Goal: Check status: Check status

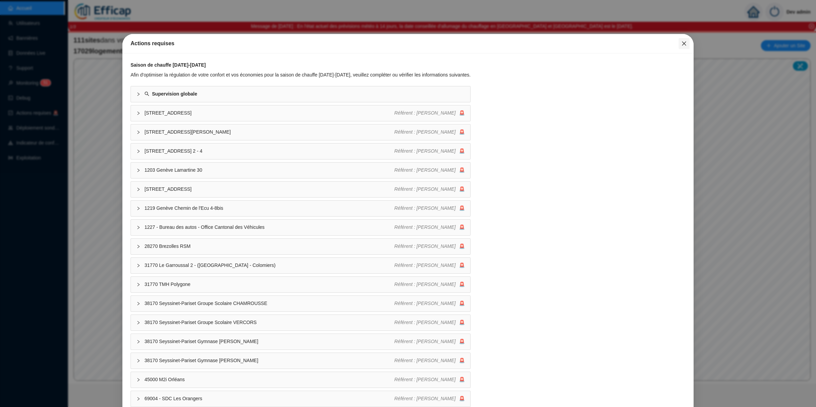
click at [681, 41] on icon "close" at bounding box center [683, 43] width 5 height 5
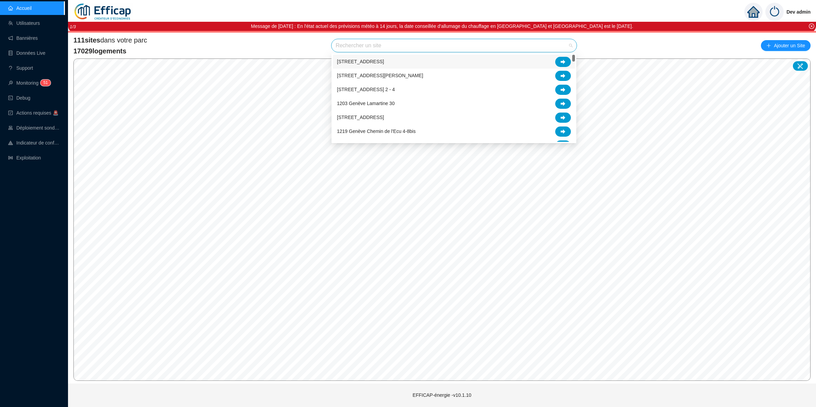
click at [574, 48] on div "Rechercher un site" at bounding box center [453, 45] width 245 height 13
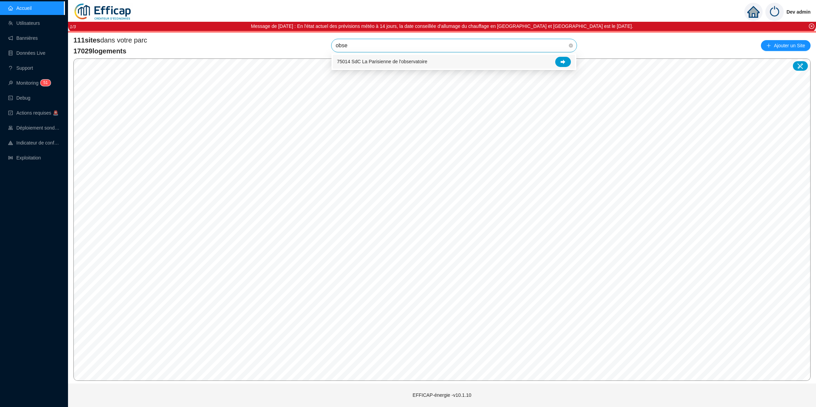
type input "obser"
click at [558, 61] on div at bounding box center [563, 62] width 16 height 10
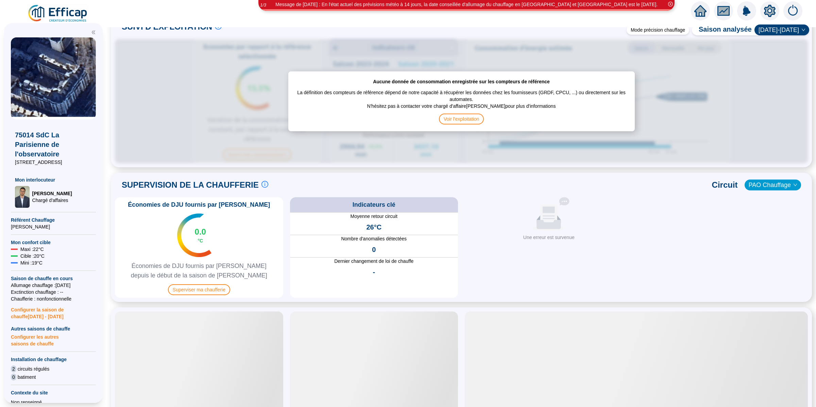
scroll to position [354, 0]
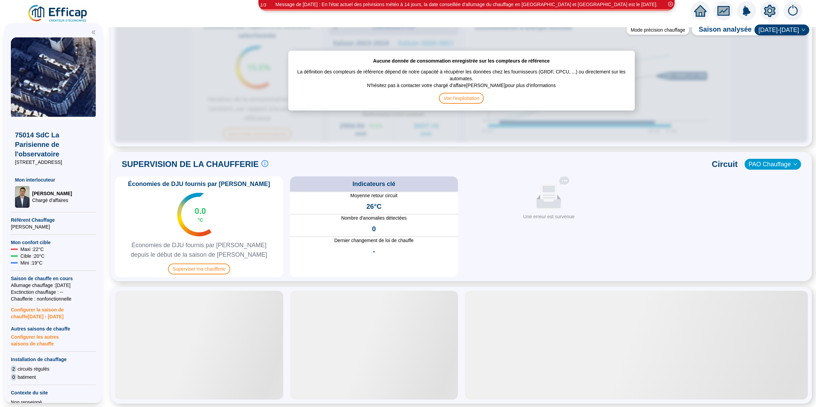
click at [192, 275] on div "Économies de DJU fournis par Efficap 0.0 °C Économies de DJU fournis par Effica…" at bounding box center [199, 226] width 168 height 101
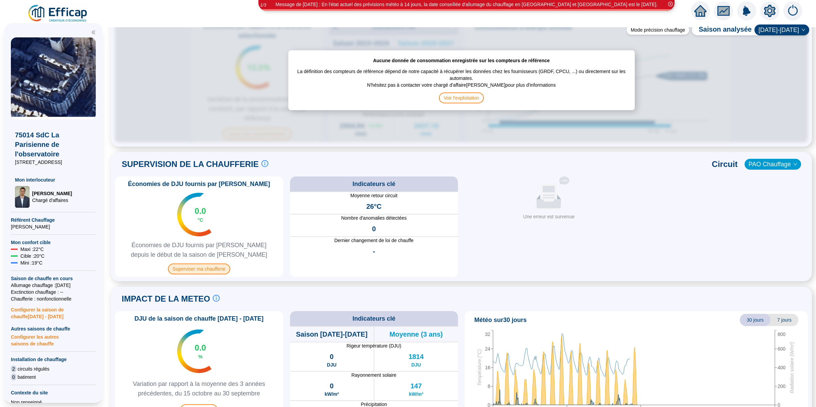
click at [201, 265] on span "Superviser ma chaufferie" at bounding box center [199, 268] width 62 height 11
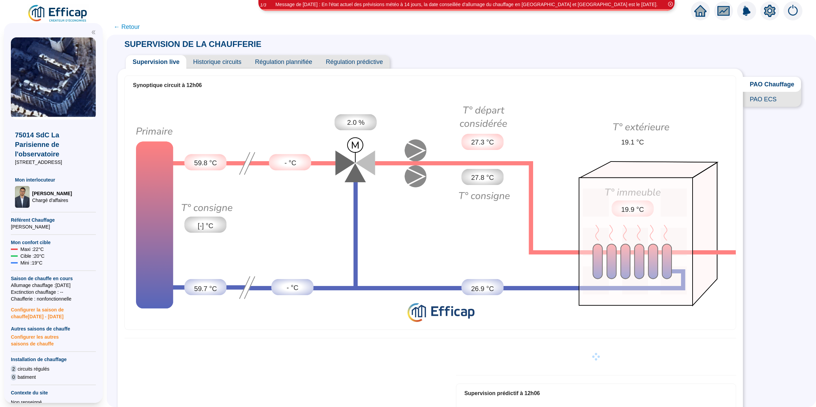
click at [759, 107] on span "PAO ECS" at bounding box center [772, 99] width 58 height 15
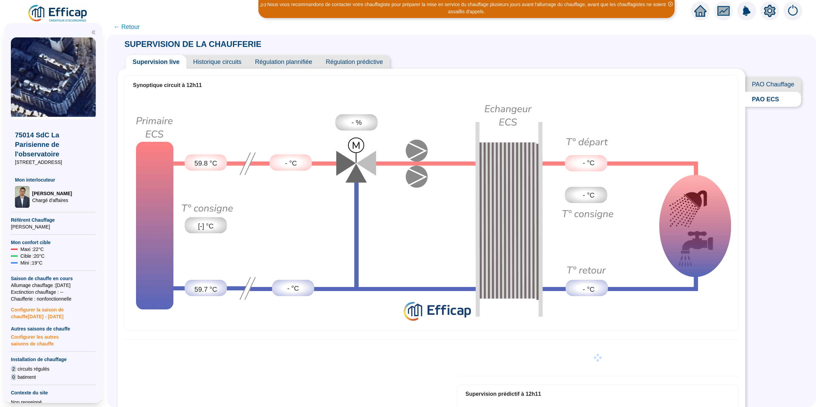
click at [196, 65] on span "Historique circuits" at bounding box center [217, 62] width 62 height 14
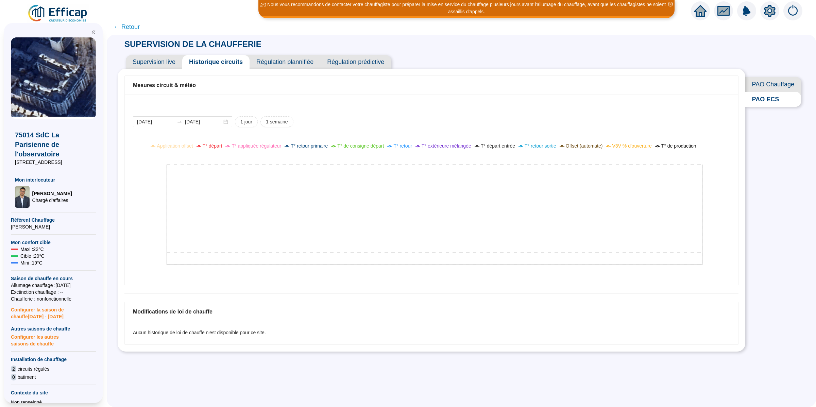
click at [156, 56] on span "Supervision live" at bounding box center [154, 62] width 56 height 14
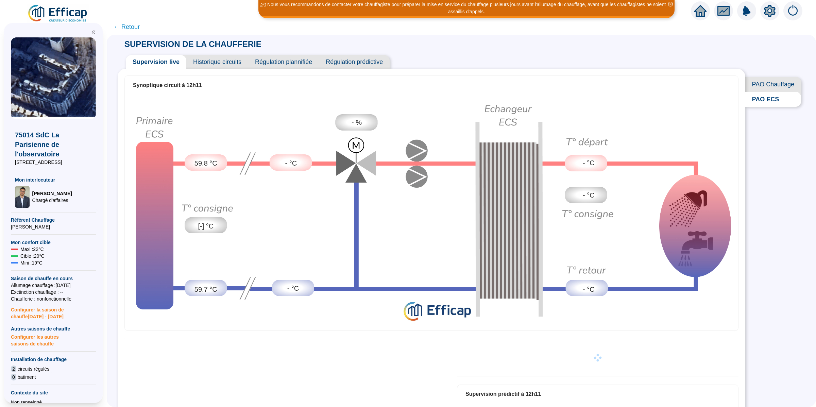
click at [232, 59] on span "Historique circuits" at bounding box center [217, 62] width 62 height 14
